Goal: Download file/media

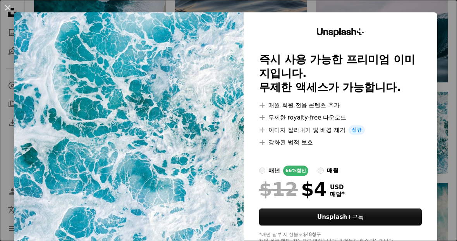
scroll to position [7, 0]
click at [445, 241] on div "An X shape Unsplash+ 즉시 사용 가능한 프리미엄 이미지입니다. 무제한 액세스가 가능합니다. A plus sign 매월 회원 전…" at bounding box center [228, 120] width 457 height 241
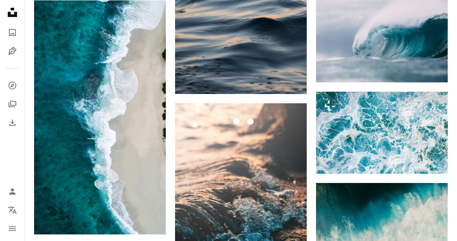
click at [403, 127] on img at bounding box center [382, 133] width 132 height 82
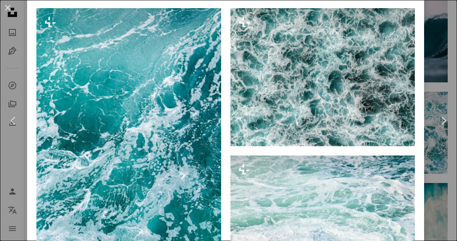
scroll to position [565, 0]
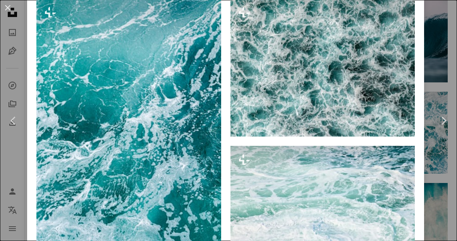
click at [335, 89] on img at bounding box center [322, 67] width 185 height 138
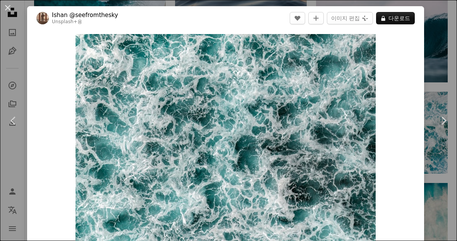
click at [454, 80] on div "An X shape Chevron left Chevron right Ishan @seefromthesky Unsplash+ 용 A heart …" at bounding box center [228, 120] width 457 height 241
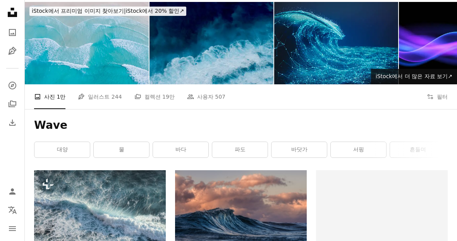
scroll to position [20, 0]
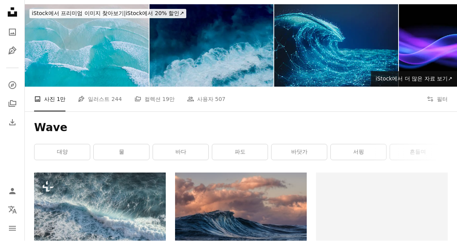
click at [441, 101] on button "Filters 필터" at bounding box center [436, 99] width 21 height 25
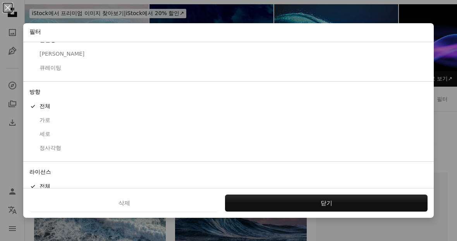
scroll to position [26, 0]
click at [51, 213] on div "무료" at bounding box center [228, 215] width 398 height 8
click at [328, 212] on button "적용" at bounding box center [326, 203] width 202 height 17
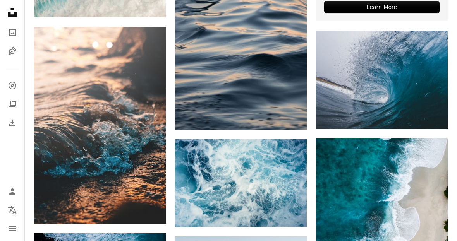
scroll to position [357, 0]
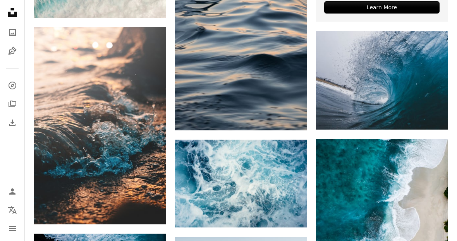
click at [289, 215] on icon "Arrow pointing down" at bounding box center [291, 213] width 6 height 9
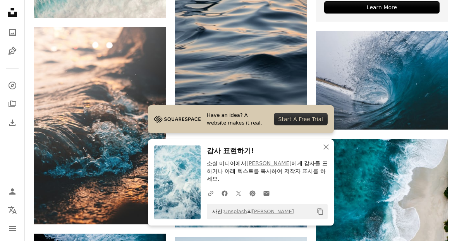
click at [327, 150] on icon "button" at bounding box center [325, 146] width 5 height 5
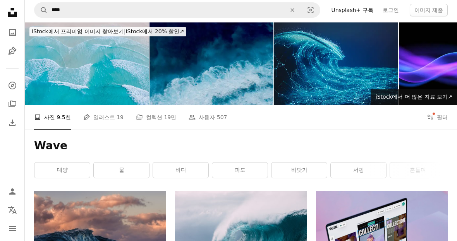
scroll to position [0, 0]
